Goal: Information Seeking & Learning: Learn about a topic

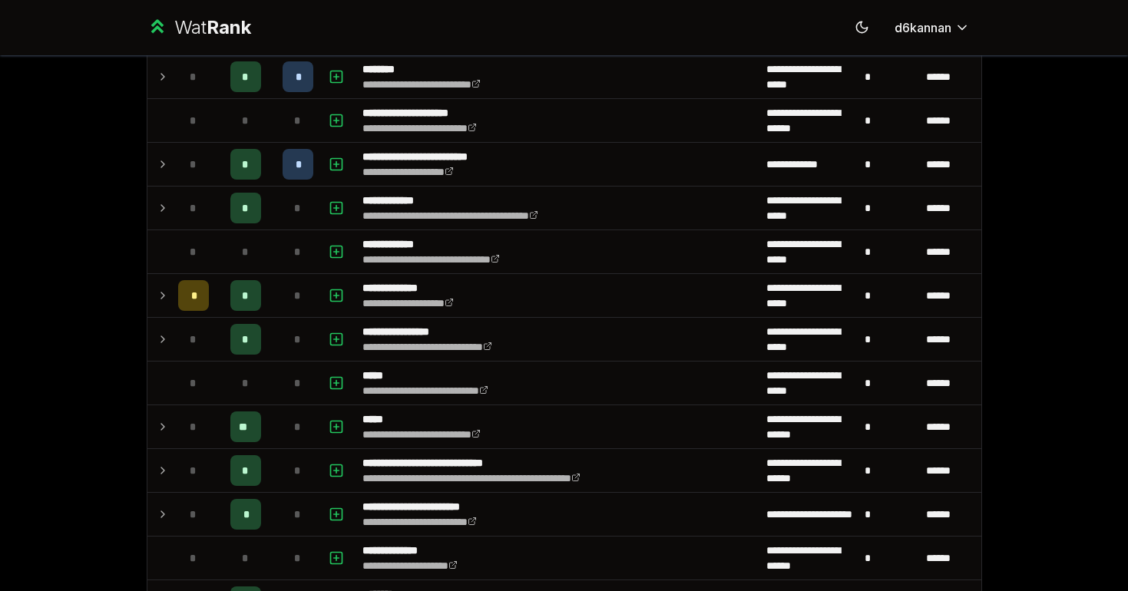
scroll to position [396, 0]
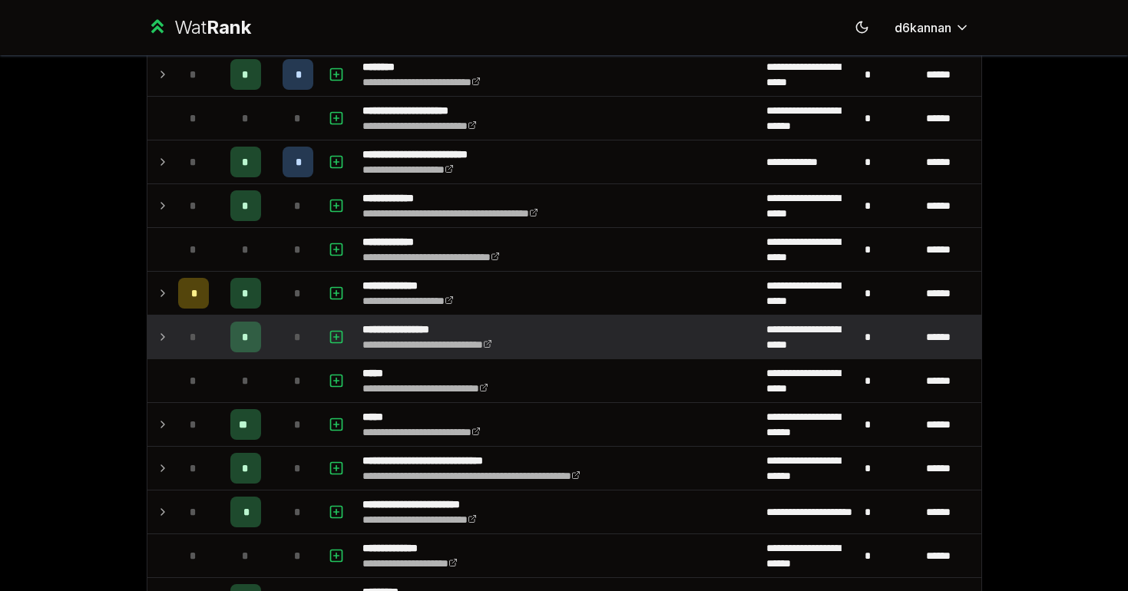
click at [254, 337] on div "*" at bounding box center [245, 337] width 31 height 31
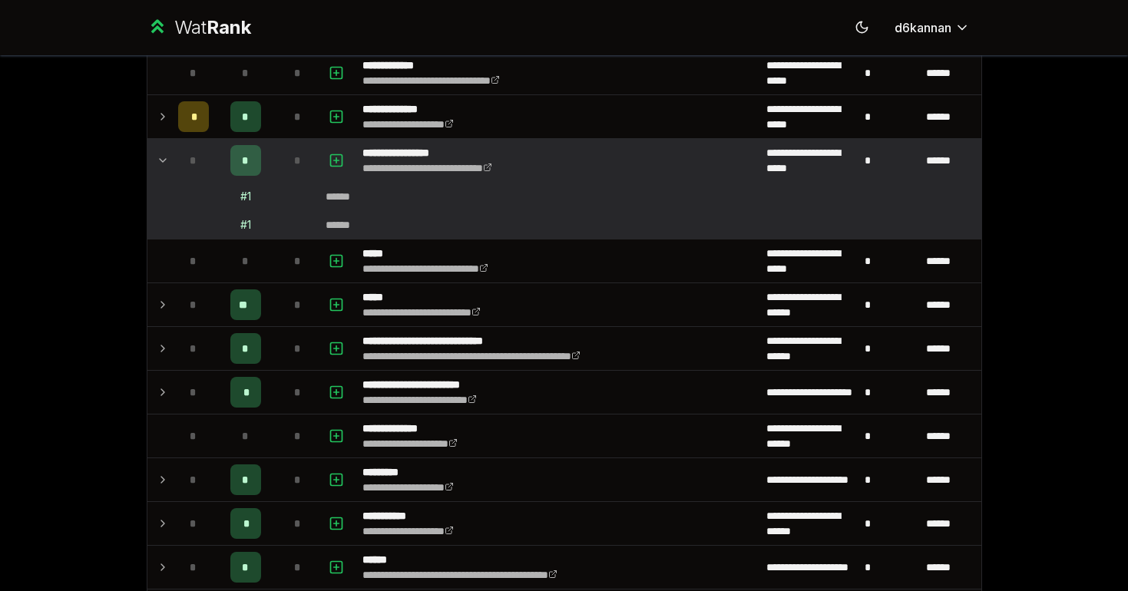
scroll to position [598, 0]
